Goal: Use online tool/utility: Utilize a website feature to perform a specific function

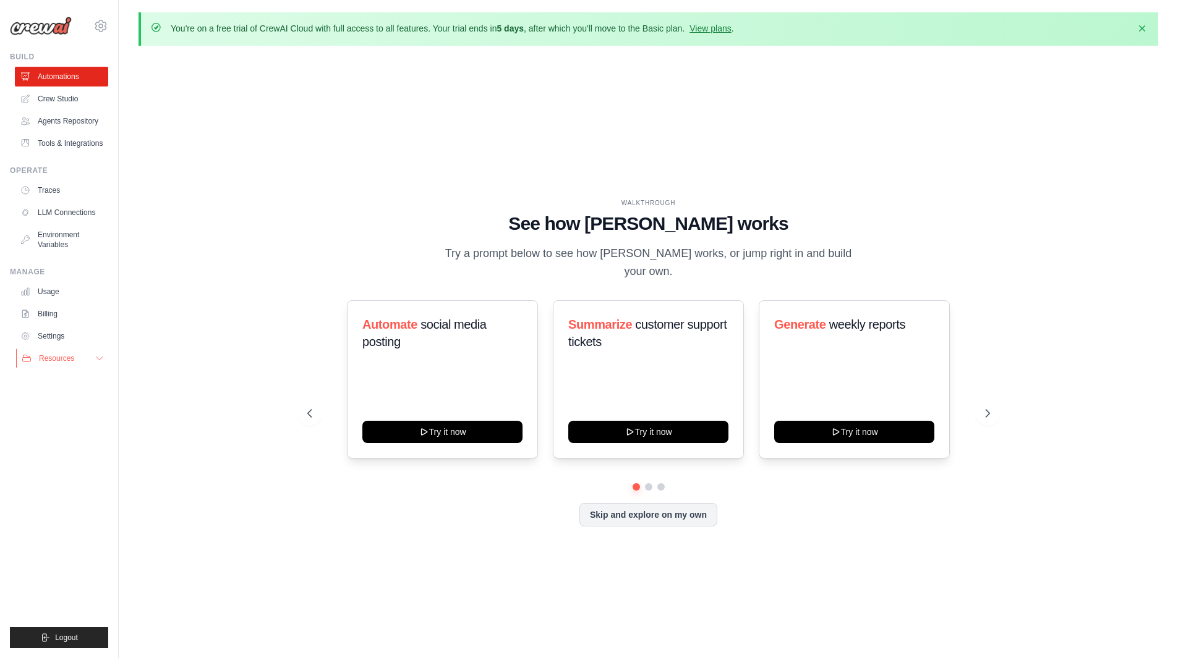
click at [73, 363] on span "Resources" at bounding box center [56, 359] width 35 height 10
click at [62, 93] on link "Crew Studio" at bounding box center [62, 99] width 93 height 20
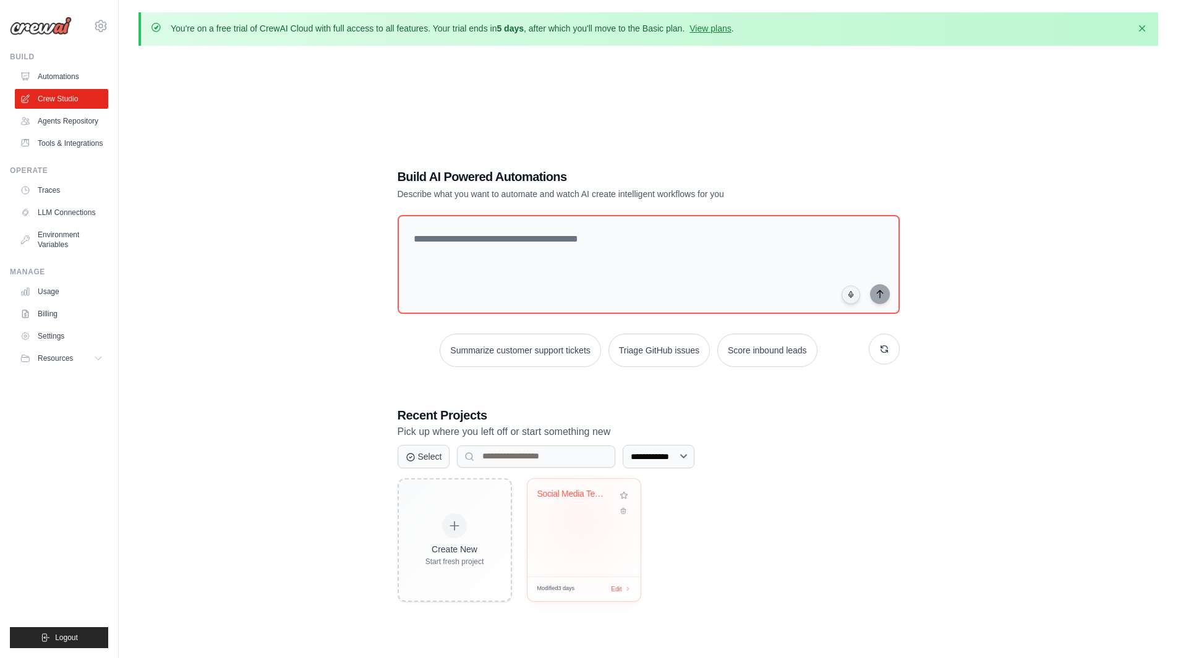
click at [579, 520] on div "Social Media Text Generator" at bounding box center [583, 528] width 113 height 98
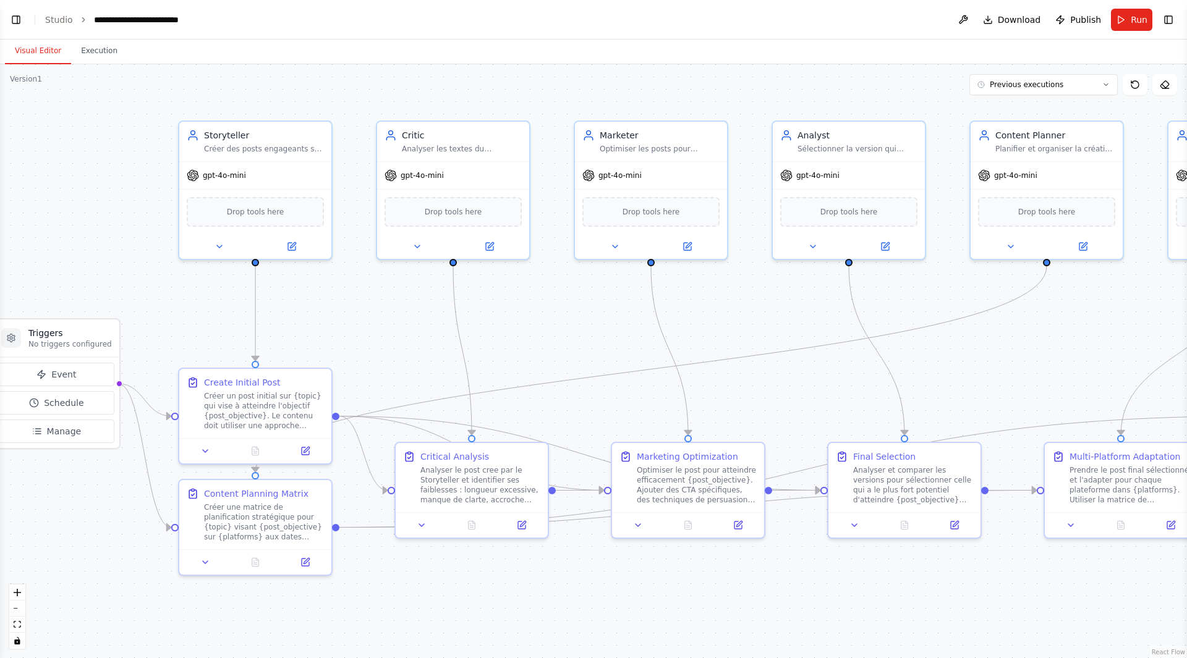
drag, startPoint x: 910, startPoint y: 317, endPoint x: 850, endPoint y: 315, distance: 60.0
click at [850, 315] on div ".deletable-edge-delete-btn { width: 20px; height: 20px; border: 0px solid #ffff…" at bounding box center [593, 361] width 1187 height 594
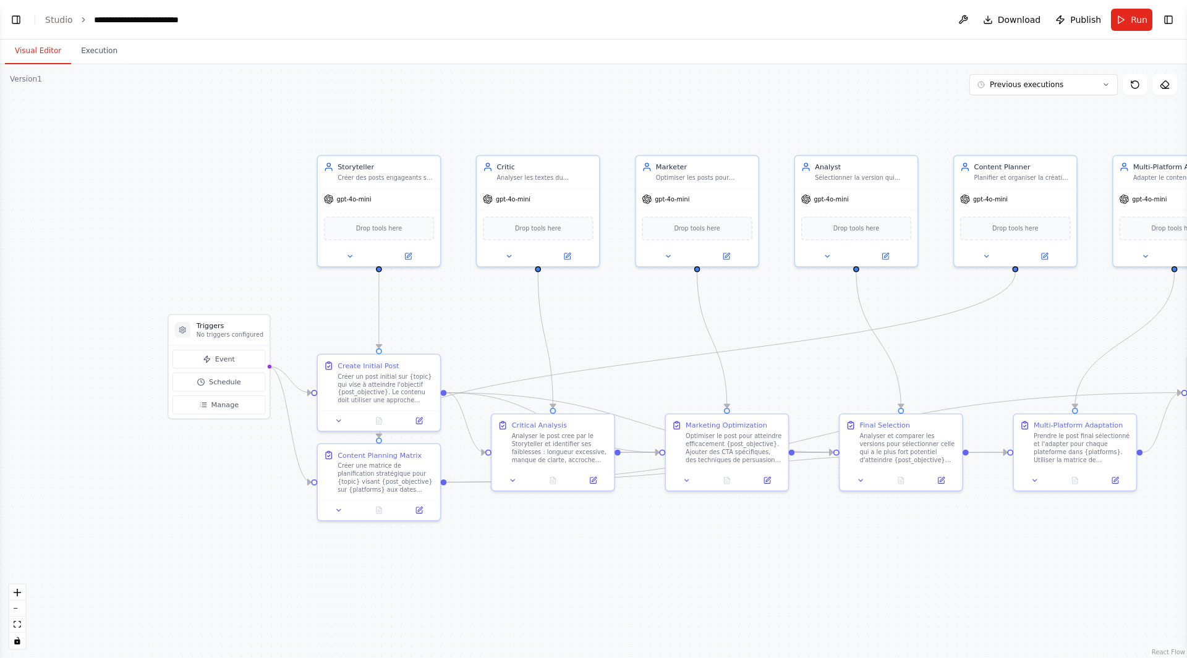
scroll to position [9925, 0]
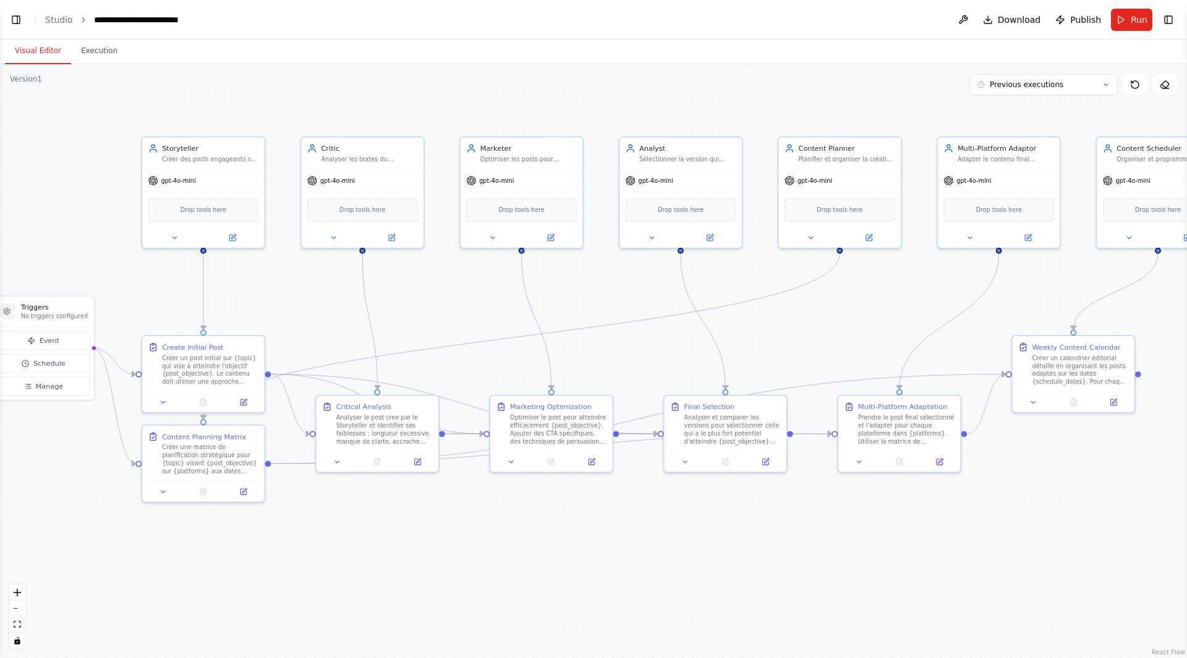
drag, startPoint x: 882, startPoint y: 297, endPoint x: 706, endPoint y: 279, distance: 177.2
click at [706, 279] on div ".deletable-edge-delete-btn { width: 20px; height: 20px; border: 0px solid #ffff…" at bounding box center [593, 361] width 1187 height 594
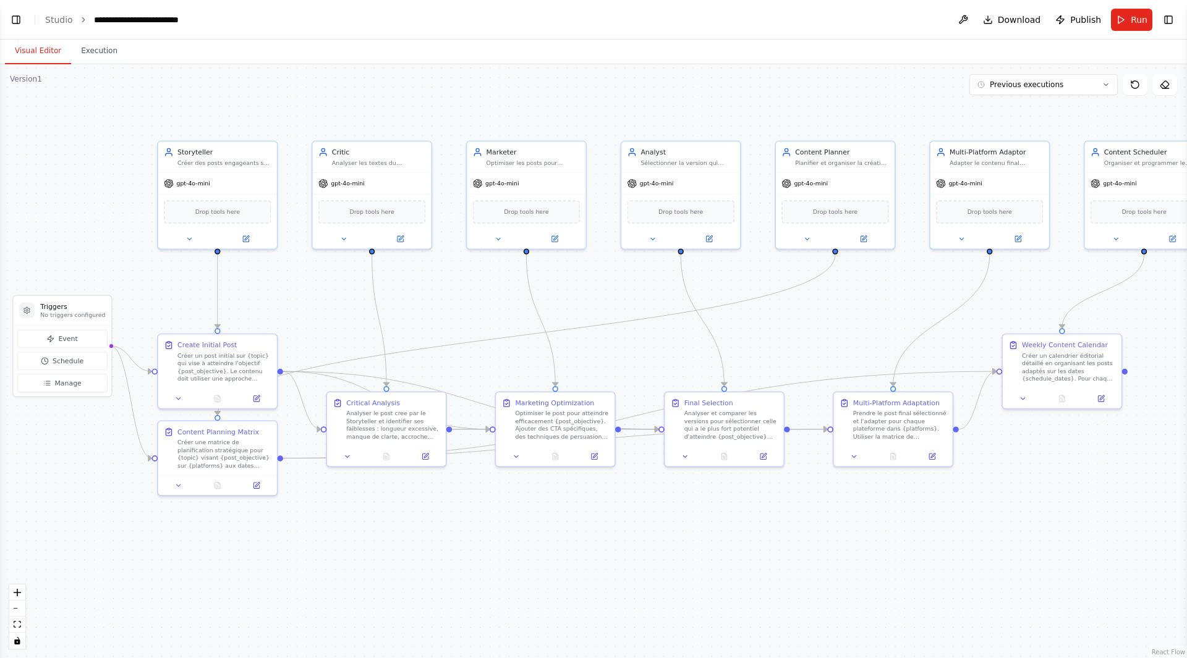
click at [706, 279] on div ".deletable-edge-delete-btn { width: 20px; height: 20px; border: 0px solid #ffff…" at bounding box center [593, 361] width 1187 height 594
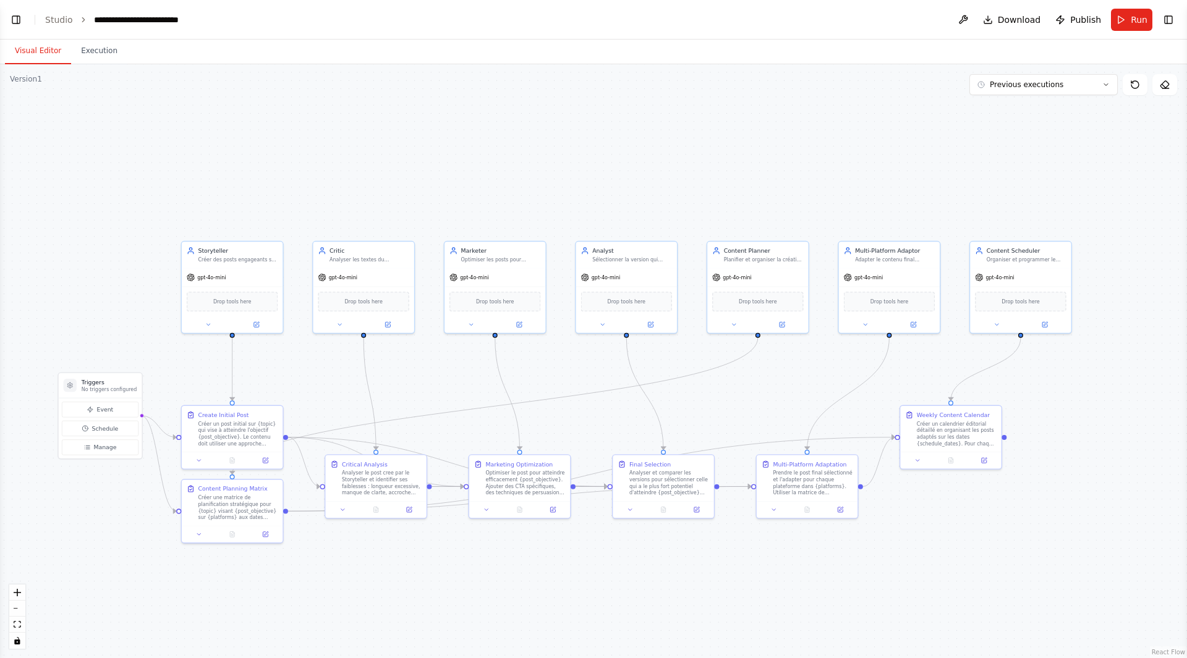
drag, startPoint x: 706, startPoint y: 279, endPoint x: 655, endPoint y: 360, distance: 96.4
click at [655, 360] on div ".deletable-edge-delete-btn { width: 20px; height: 20px; border: 0px solid #ffff…" at bounding box center [593, 361] width 1187 height 594
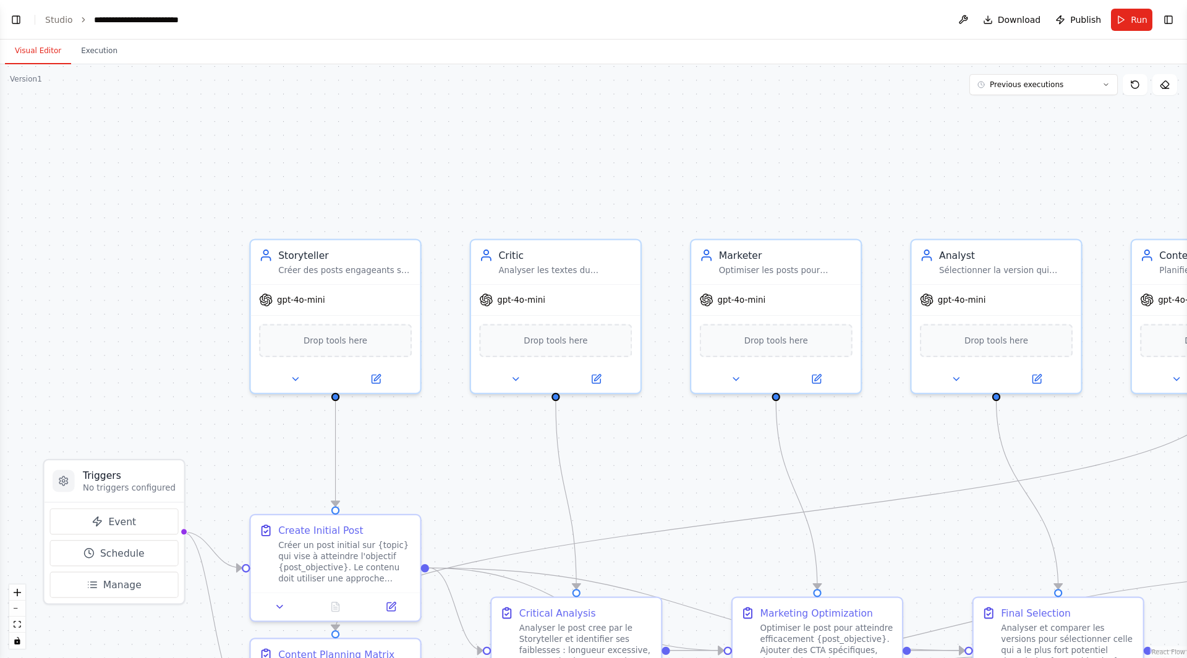
drag, startPoint x: 420, startPoint y: 385, endPoint x: 761, endPoint y: 459, distance: 349.2
click at [761, 459] on div ".deletable-edge-delete-btn { width: 20px; height: 20px; border: 0px solid #ffff…" at bounding box center [593, 361] width 1187 height 594
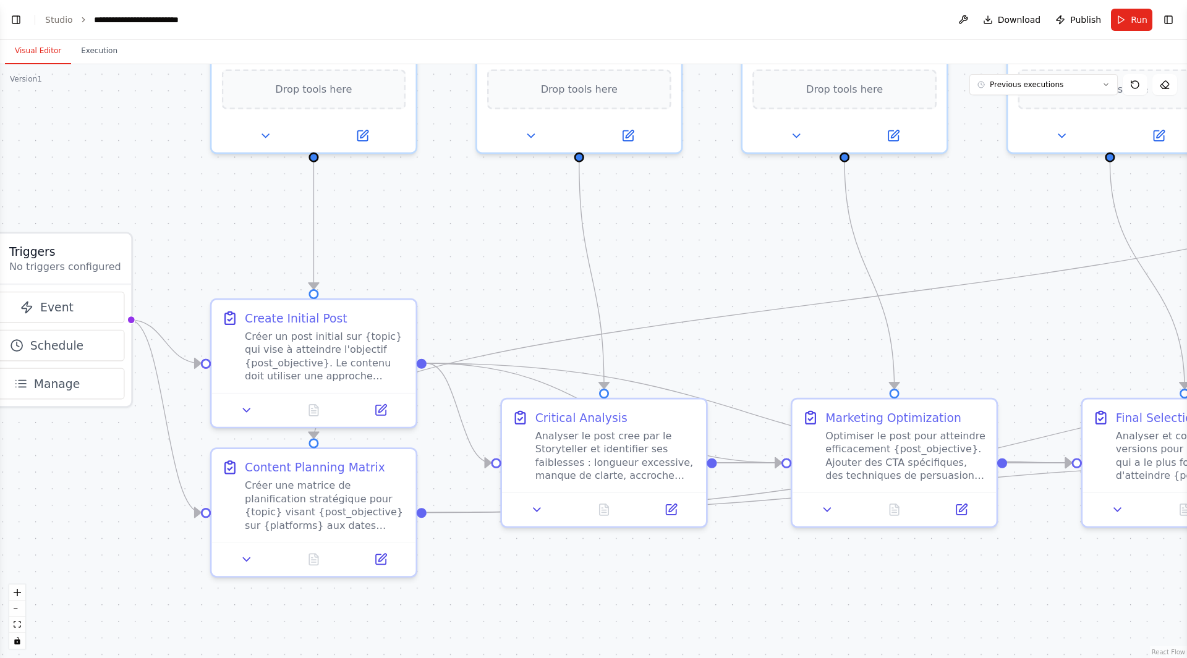
drag, startPoint x: 761, startPoint y: 459, endPoint x: 772, endPoint y: 243, distance: 216.7
click at [772, 243] on div ".deletable-edge-delete-btn { width: 20px; height: 20px; border: 0px solid #ffff…" at bounding box center [593, 361] width 1187 height 594
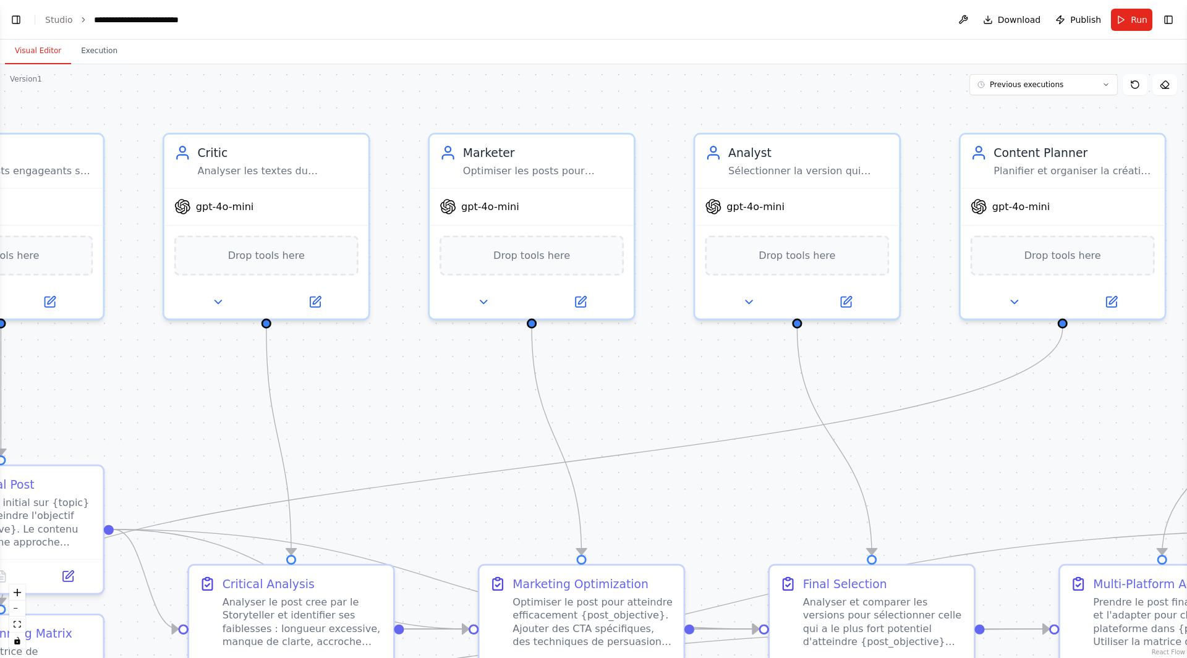
drag, startPoint x: 772, startPoint y: 243, endPoint x: 440, endPoint y: 464, distance: 399.2
click at [440, 464] on div ".deletable-edge-delete-btn { width: 20px; height: 20px; border: 0px solid #ffff…" at bounding box center [593, 361] width 1187 height 594
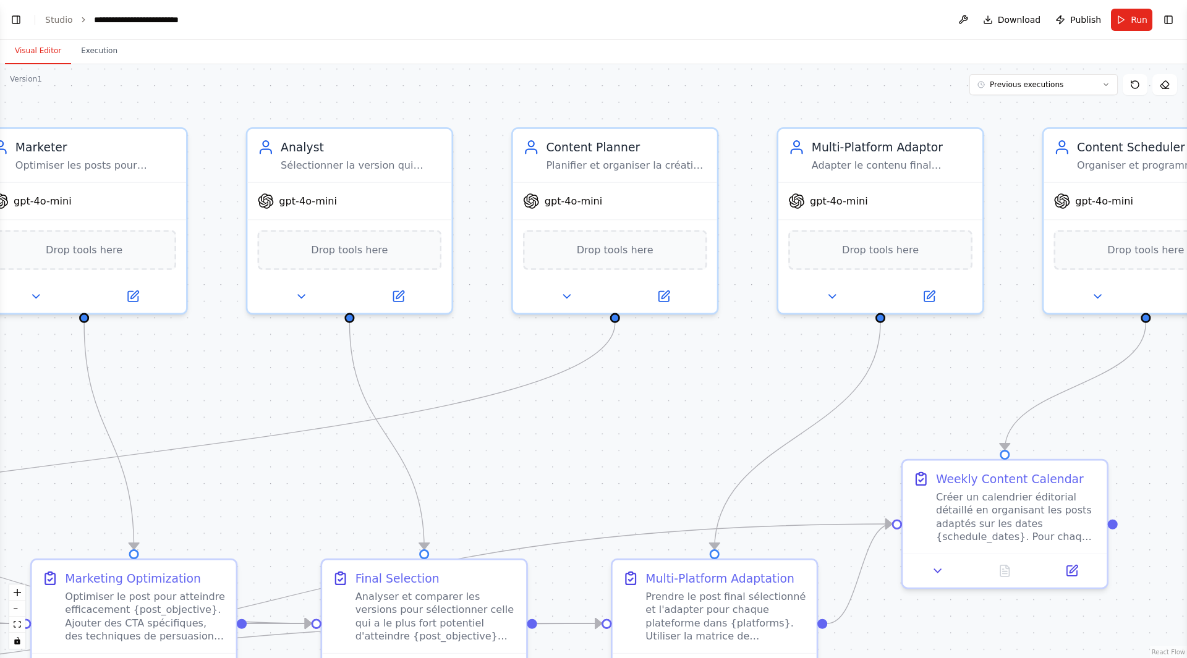
drag, startPoint x: 639, startPoint y: 467, endPoint x: 336, endPoint y: 428, distance: 305.4
click at [210, 406] on div ".deletable-edge-delete-btn { width: 20px; height: 20px; border: 0px solid #ffff…" at bounding box center [593, 361] width 1187 height 594
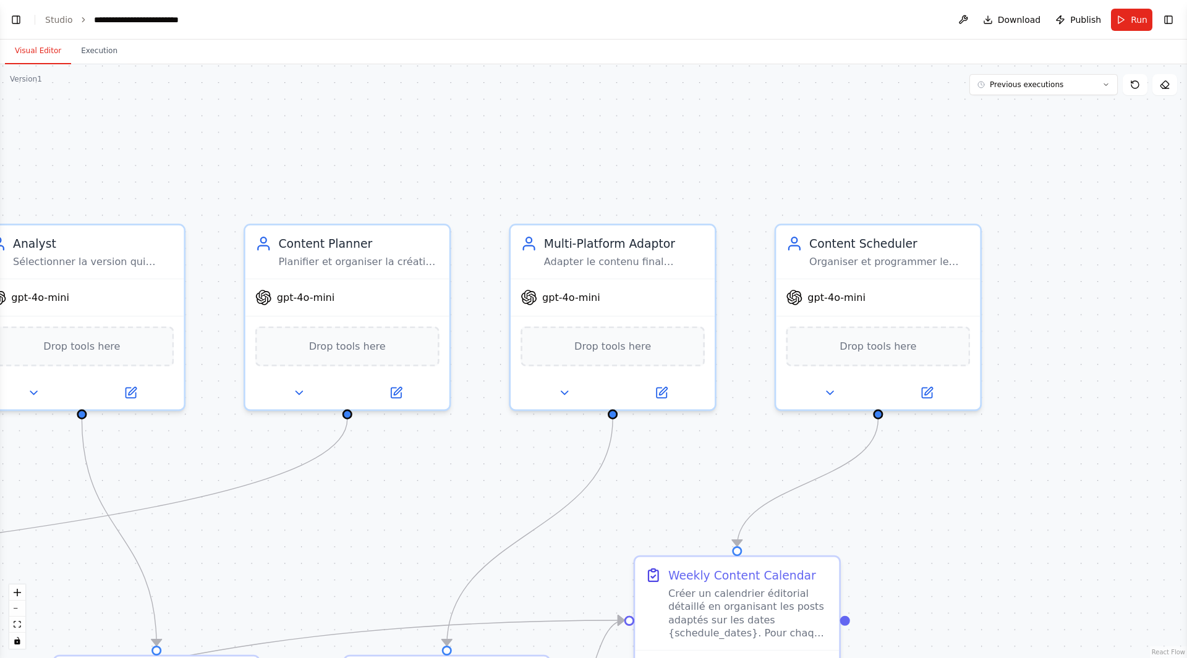
drag, startPoint x: 638, startPoint y: 493, endPoint x: 371, endPoint y: 592, distance: 284.6
click at [371, 592] on div ".deletable-edge-delete-btn { width: 20px; height: 20px; border: 0px solid #ffff…" at bounding box center [593, 361] width 1187 height 594
click at [1139, 26] on button "Run" at bounding box center [1131, 20] width 41 height 22
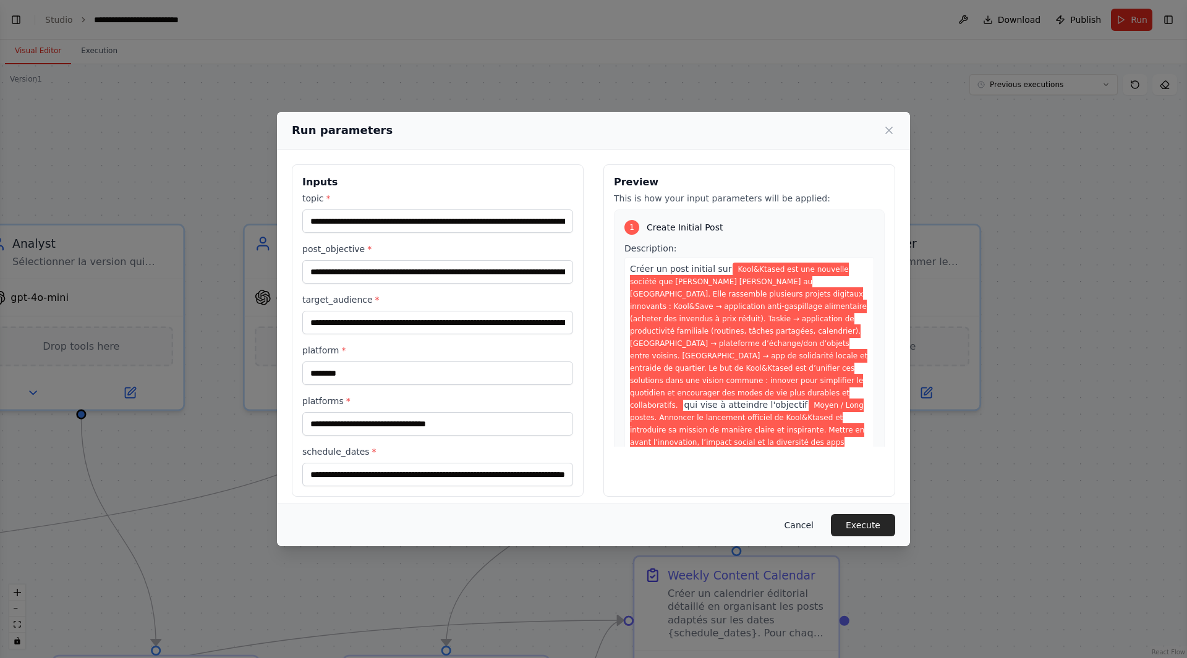
click at [791, 521] on button "Cancel" at bounding box center [799, 525] width 49 height 22
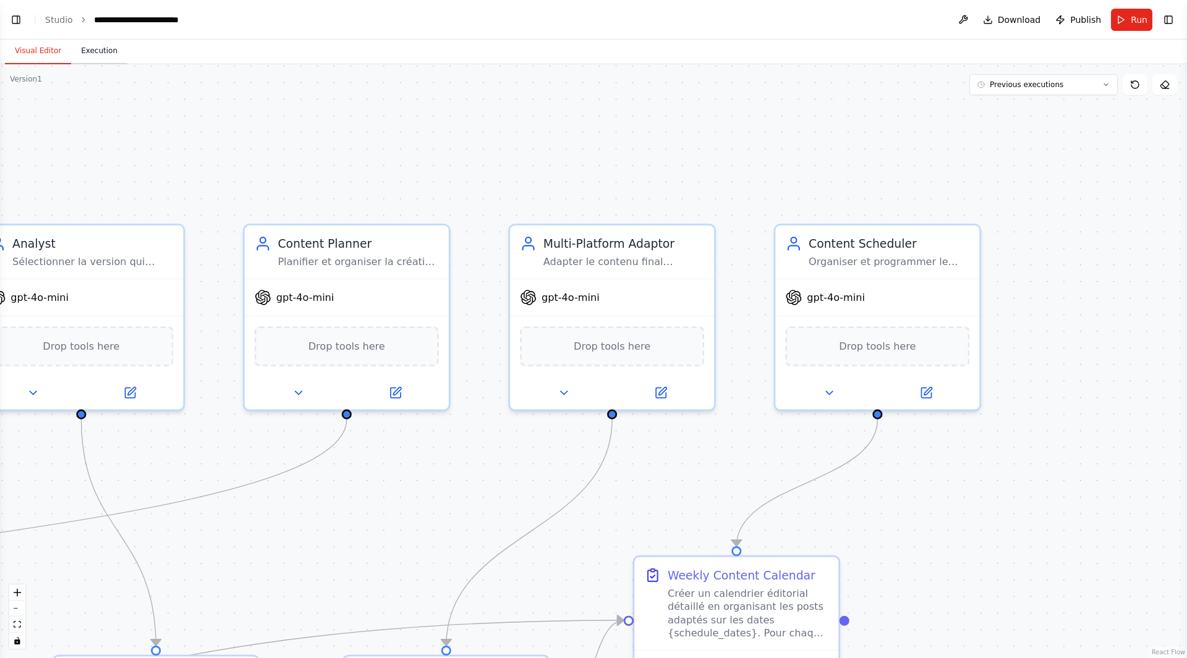
click at [101, 42] on button "Execution" at bounding box center [99, 51] width 56 height 26
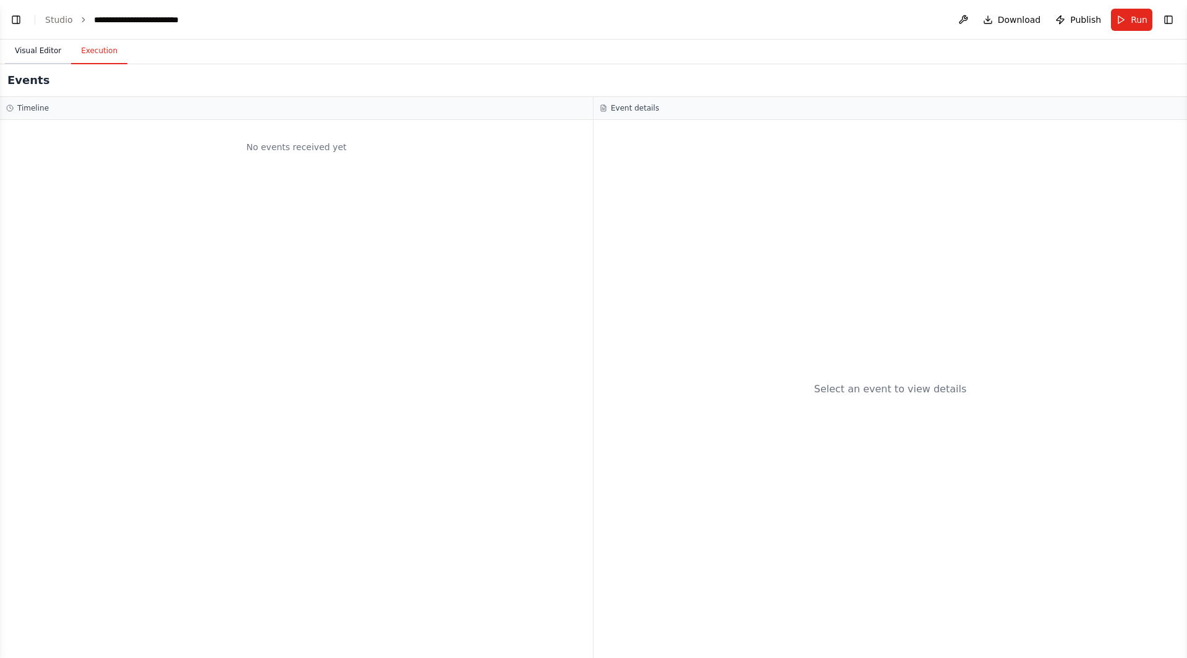
click at [49, 59] on button "Visual Editor" at bounding box center [38, 51] width 66 height 26
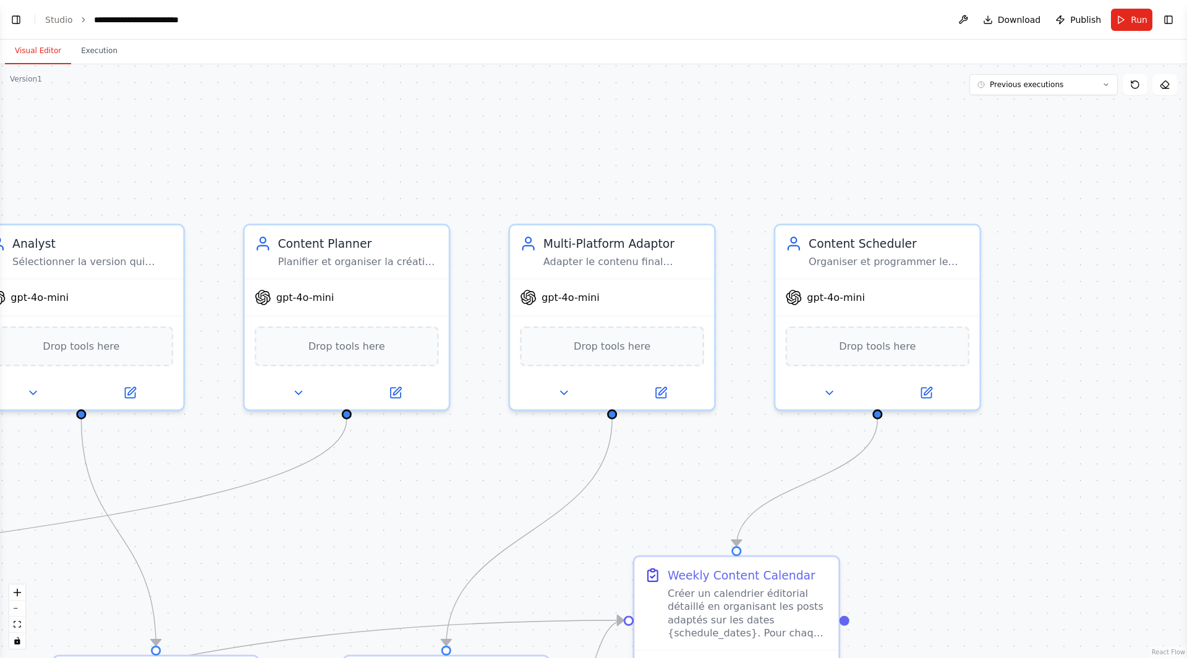
click at [1008, 97] on div ".deletable-edge-delete-btn { width: 20px; height: 20px; border: 0px solid #ffff…" at bounding box center [593, 361] width 1187 height 594
click at [996, 82] on span "Previous executions" at bounding box center [1027, 85] width 74 height 10
click at [997, 116] on button "04/10/2025" at bounding box center [1043, 108] width 148 height 20
click at [89, 54] on button "Execution" at bounding box center [99, 51] width 56 height 26
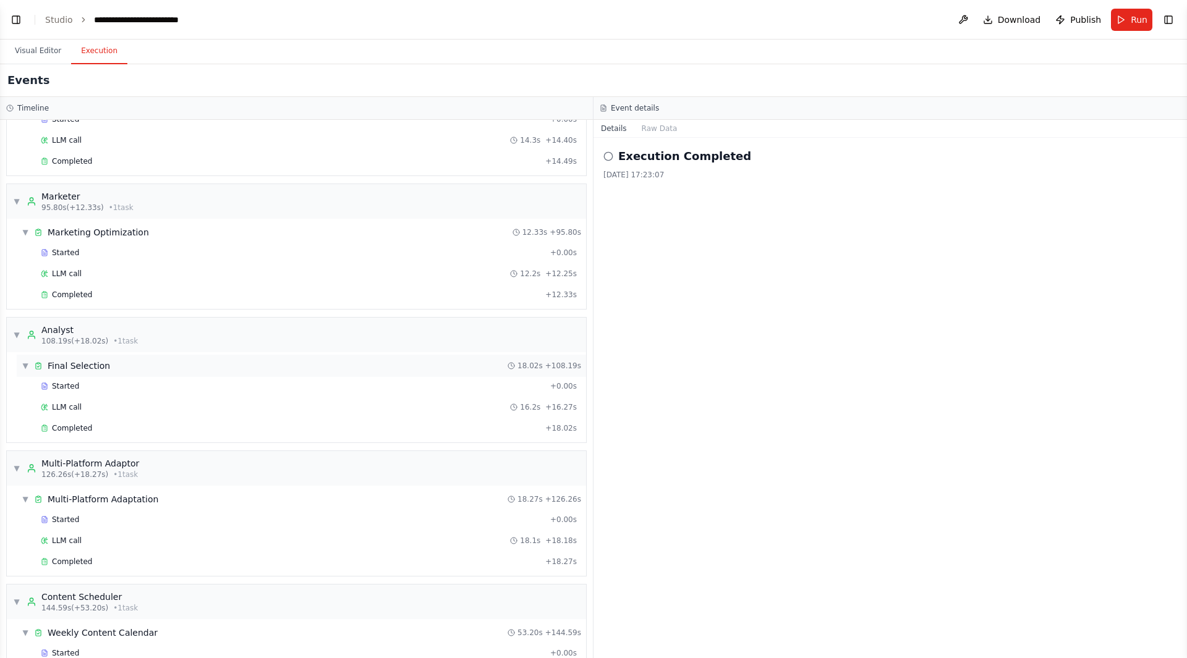
scroll to position [409, 0]
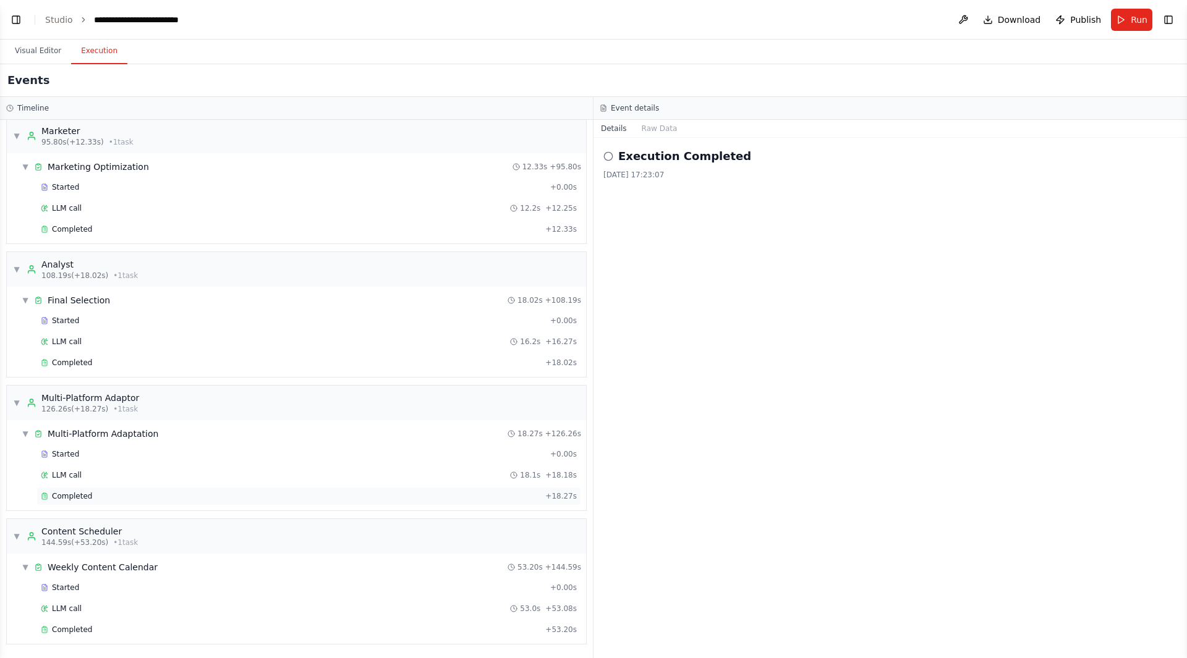
click at [102, 501] on div "Completed + 18.27s" at bounding box center [308, 496] width 545 height 19
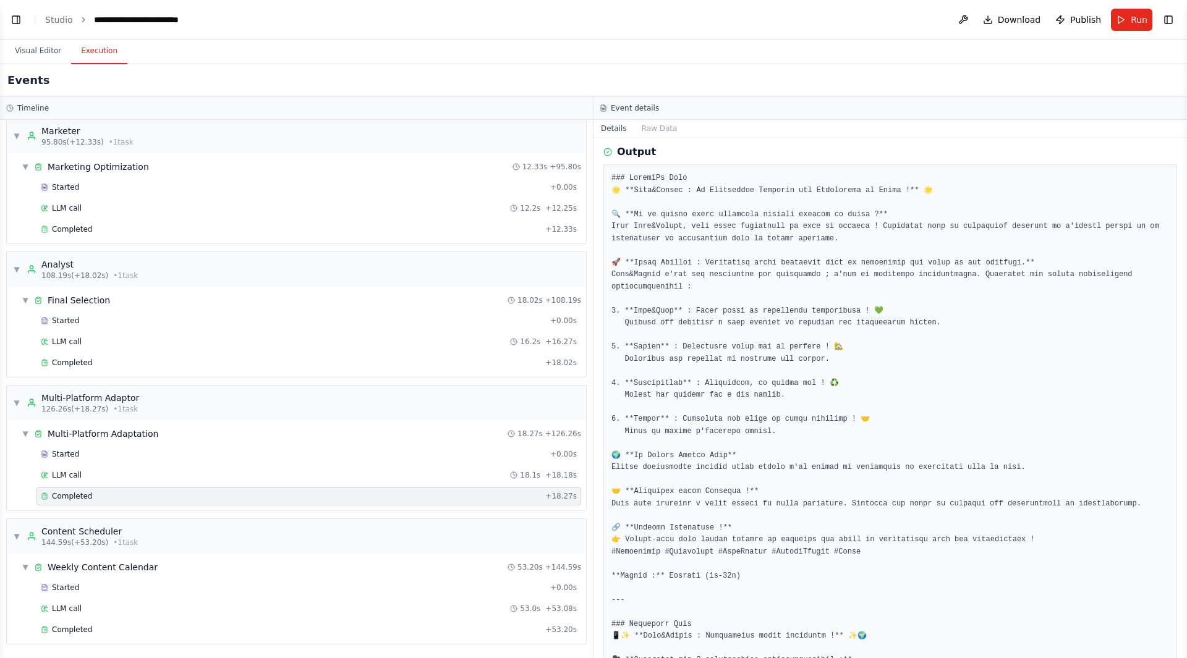
scroll to position [0, 0]
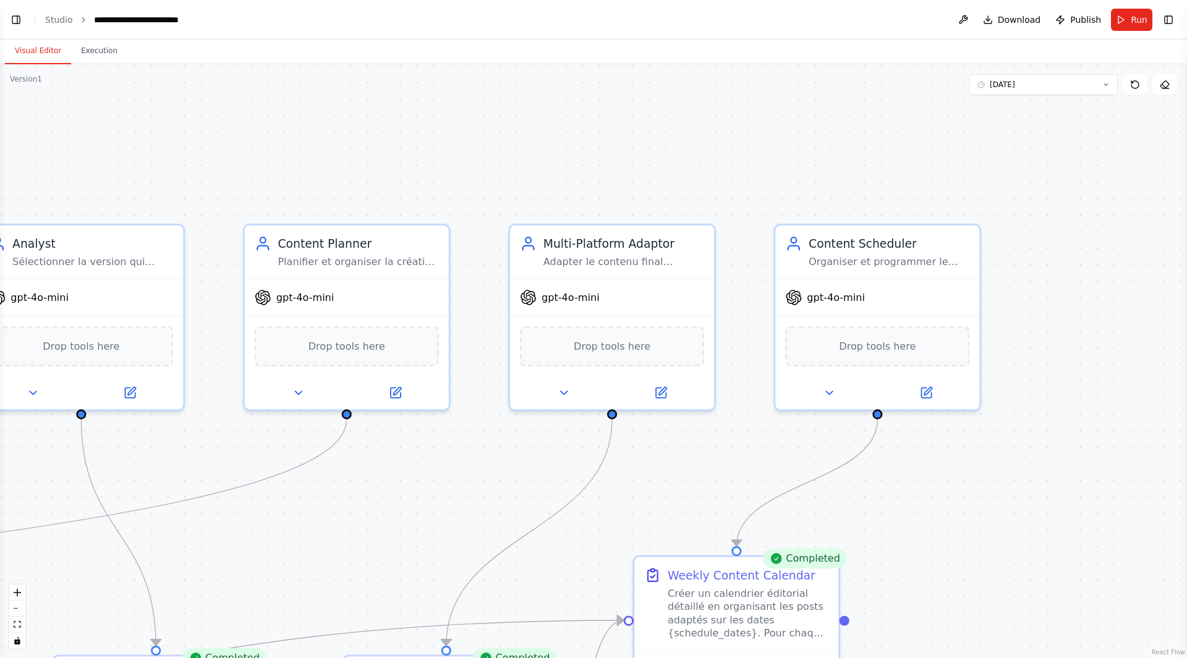
click at [62, 57] on button "Visual Editor" at bounding box center [38, 51] width 66 height 26
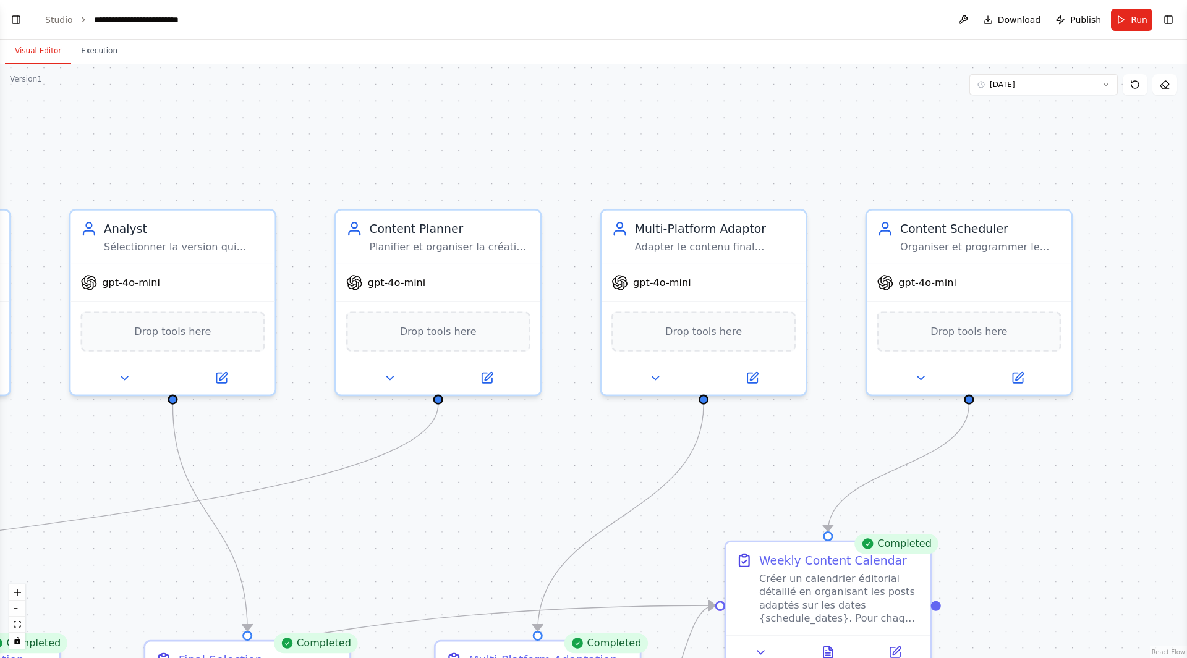
drag, startPoint x: 202, startPoint y: 155, endPoint x: 307, endPoint y: 130, distance: 107.4
click at [307, 130] on div ".deletable-edge-delete-btn { width: 20px; height: 20px; border: 0px solid #ffff…" at bounding box center [593, 361] width 1187 height 594
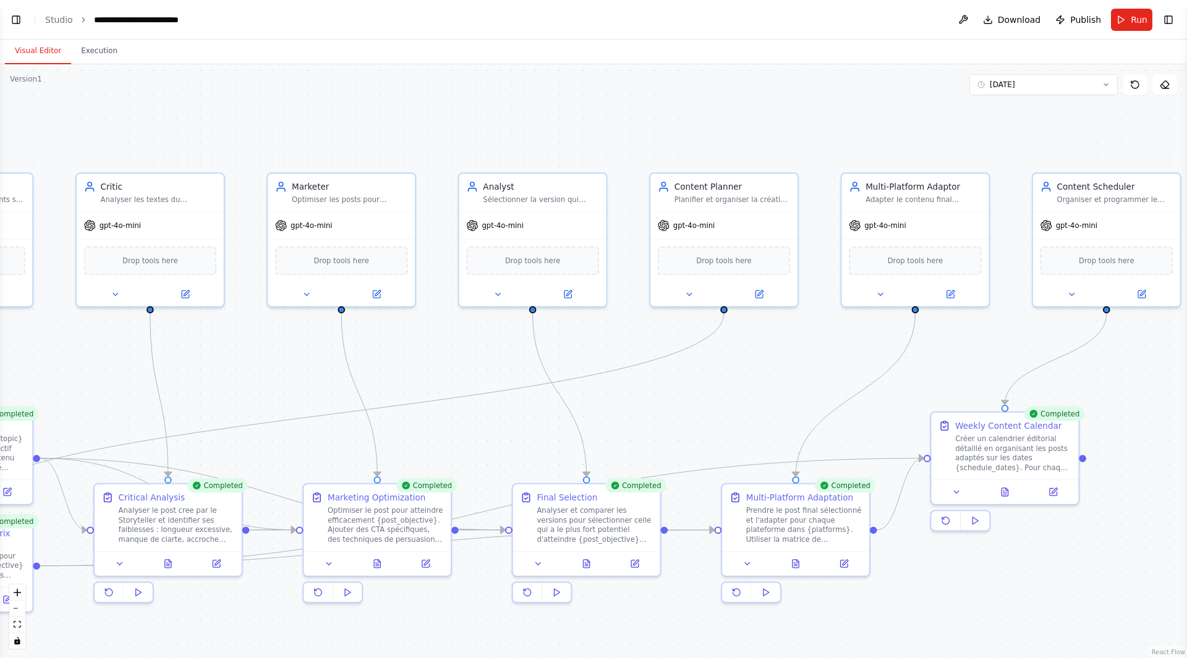
drag, startPoint x: 292, startPoint y: 130, endPoint x: 613, endPoint y: 122, distance: 320.4
click at [613, 122] on div ".deletable-edge-delete-btn { width: 20px; height: 20px; border: 0px solid #ffff…" at bounding box center [593, 361] width 1187 height 594
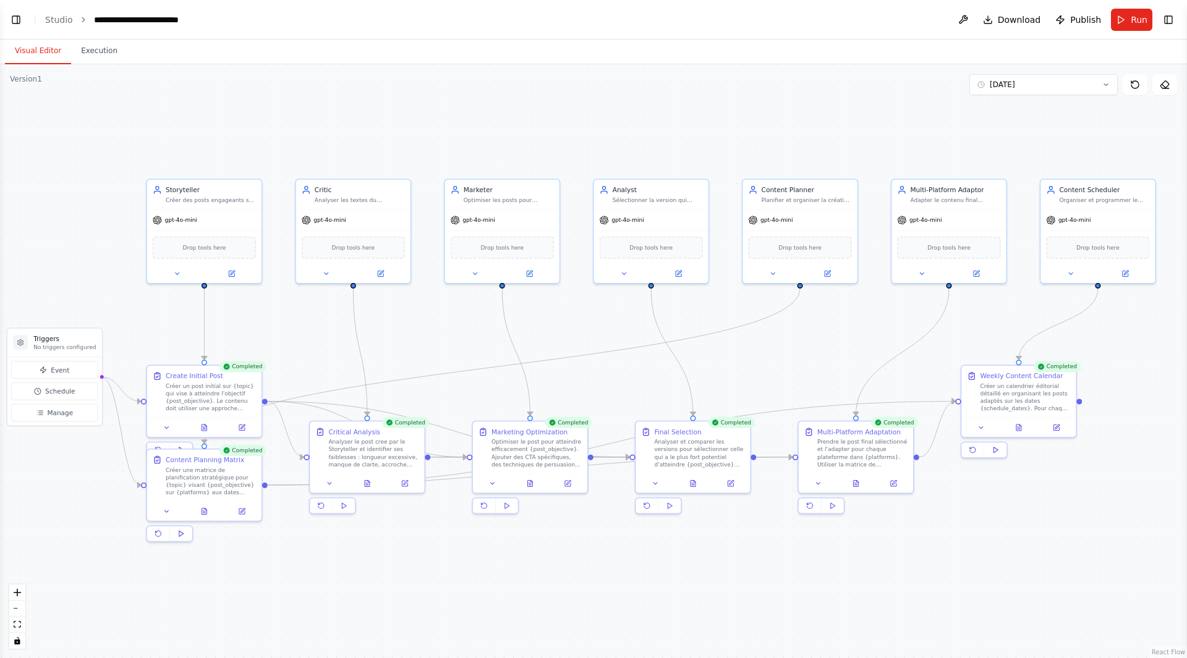
drag, startPoint x: 613, startPoint y: 122, endPoint x: 711, endPoint y: 141, distance: 100.2
click at [711, 141] on div ".deletable-edge-delete-btn { width: 20px; height: 20px; border: 0px solid #ffff…" at bounding box center [593, 361] width 1187 height 594
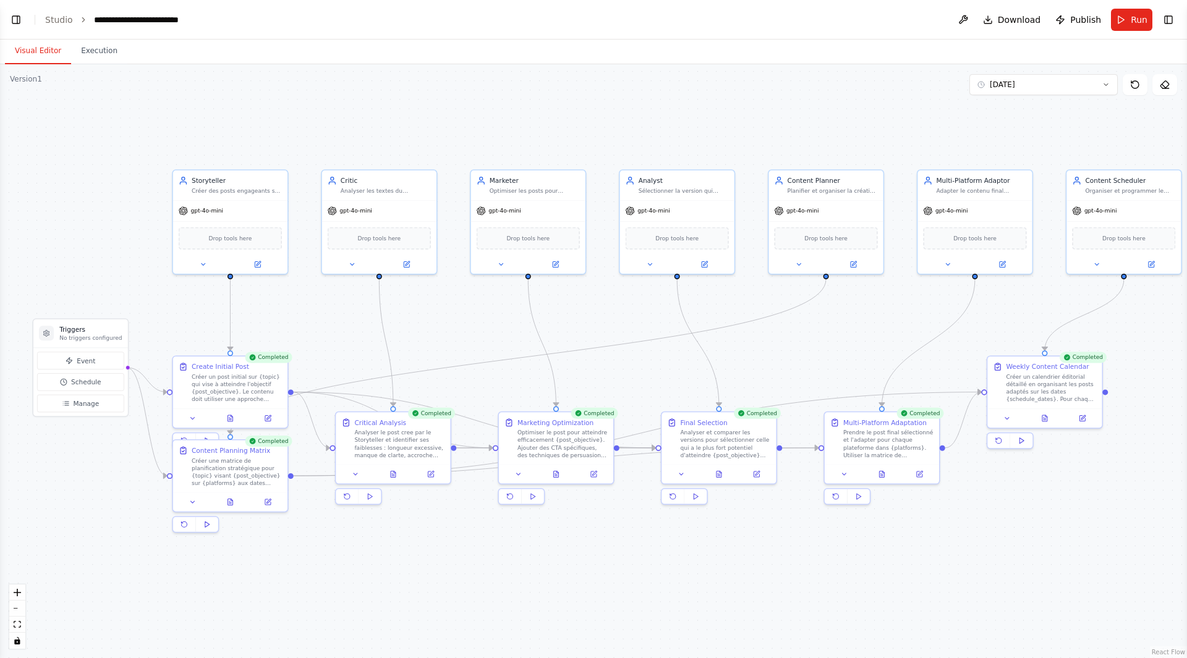
drag, startPoint x: 604, startPoint y: 315, endPoint x: 633, endPoint y: 286, distance: 41.1
click at [633, 286] on div ".deletable-edge-delete-btn { width: 20px; height: 20px; border: 0px solid #ffff…" at bounding box center [593, 361] width 1187 height 594
